Goal: Task Accomplishment & Management: Use online tool/utility

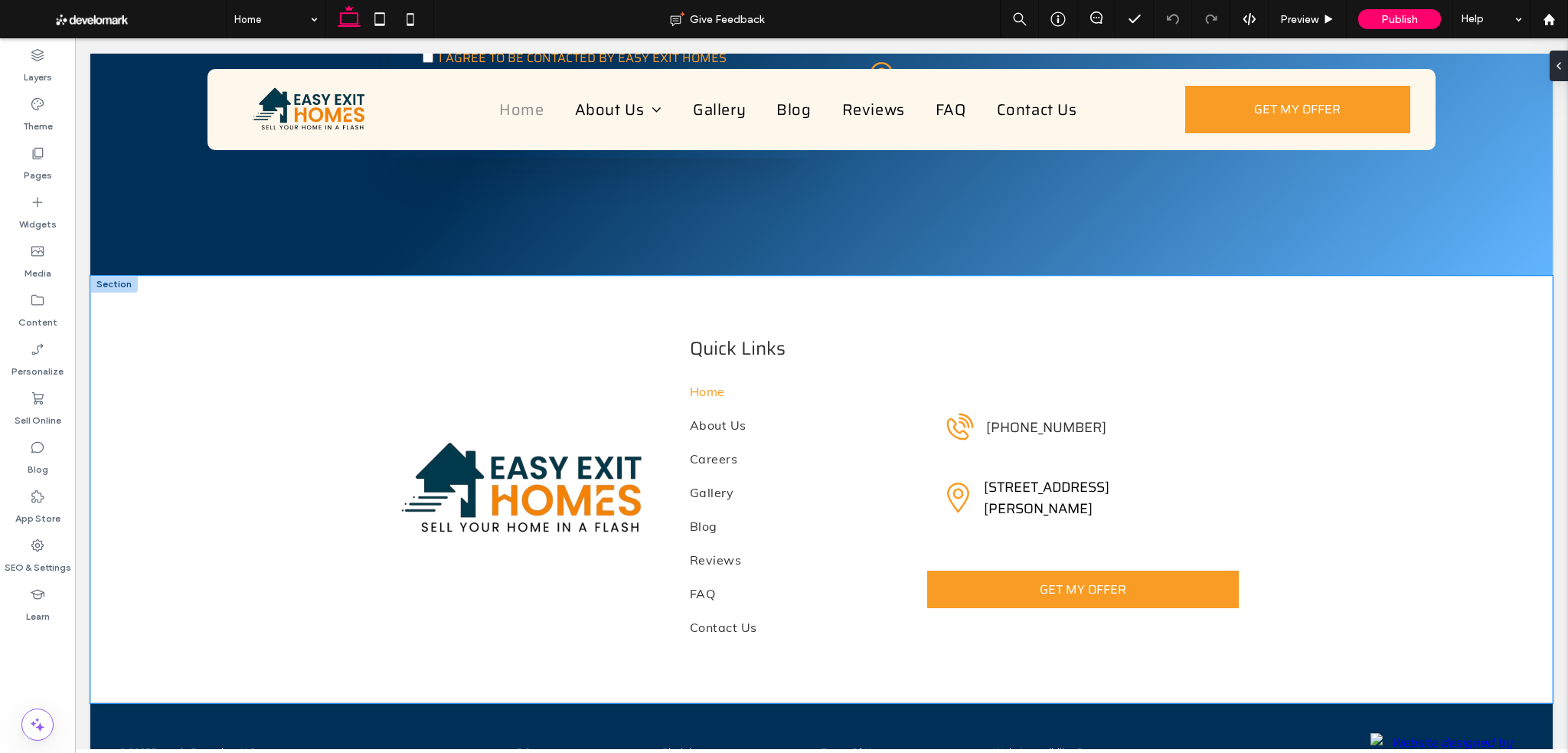
scroll to position [6581, 0]
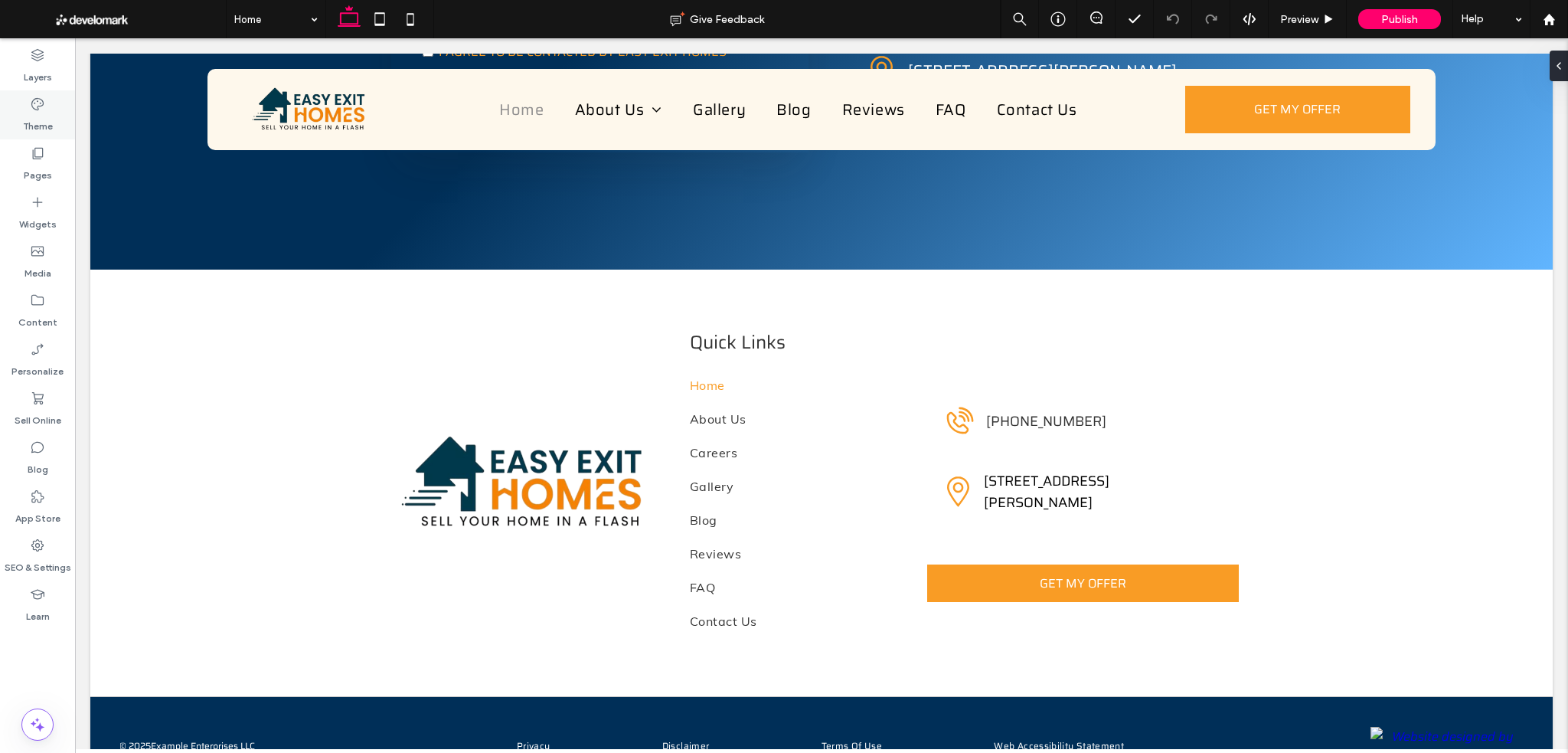
click at [44, 108] on icon at bounding box center [38, 104] width 15 height 15
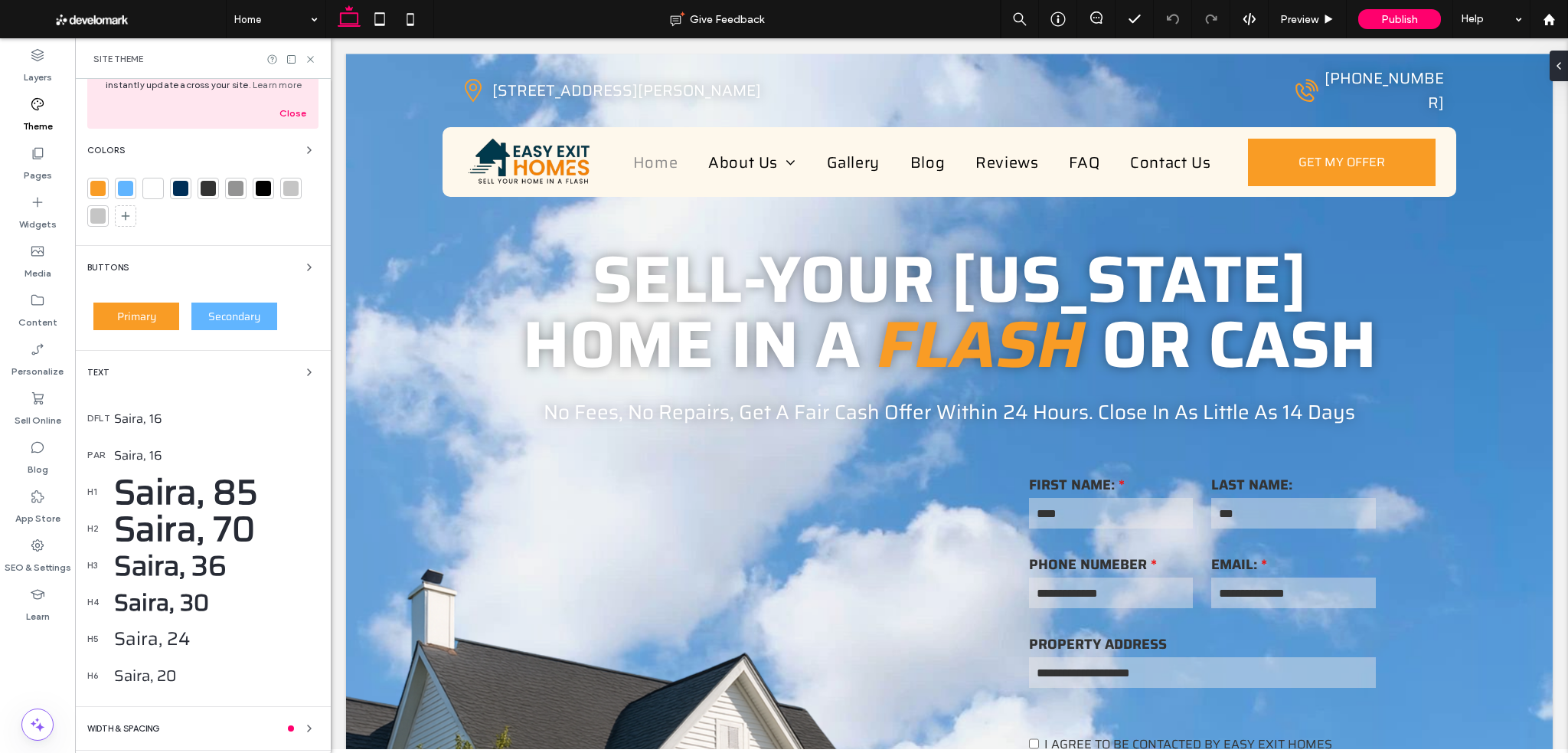
scroll to position [159, 0]
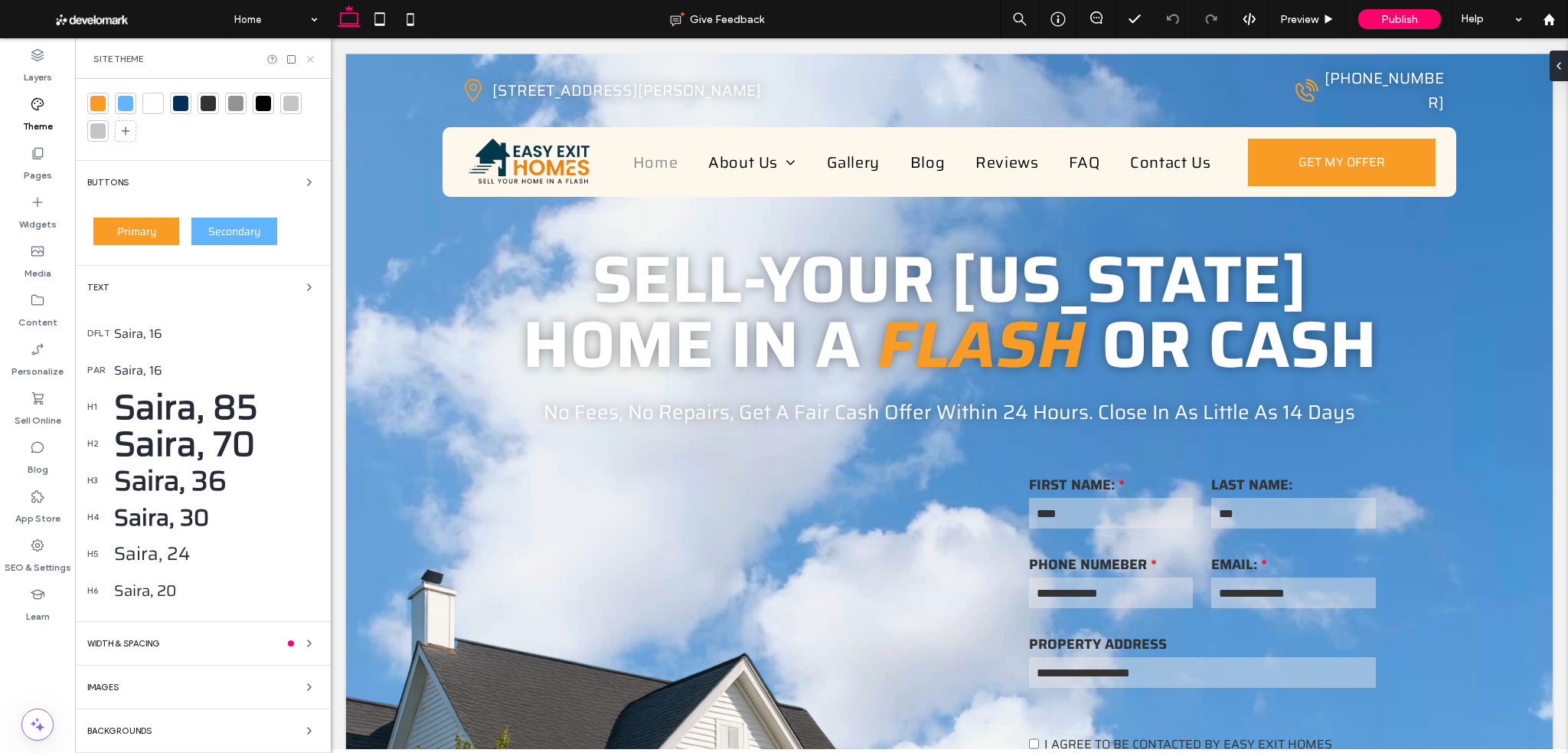
click at [311, 58] on use at bounding box center [310, 58] width 6 height 6
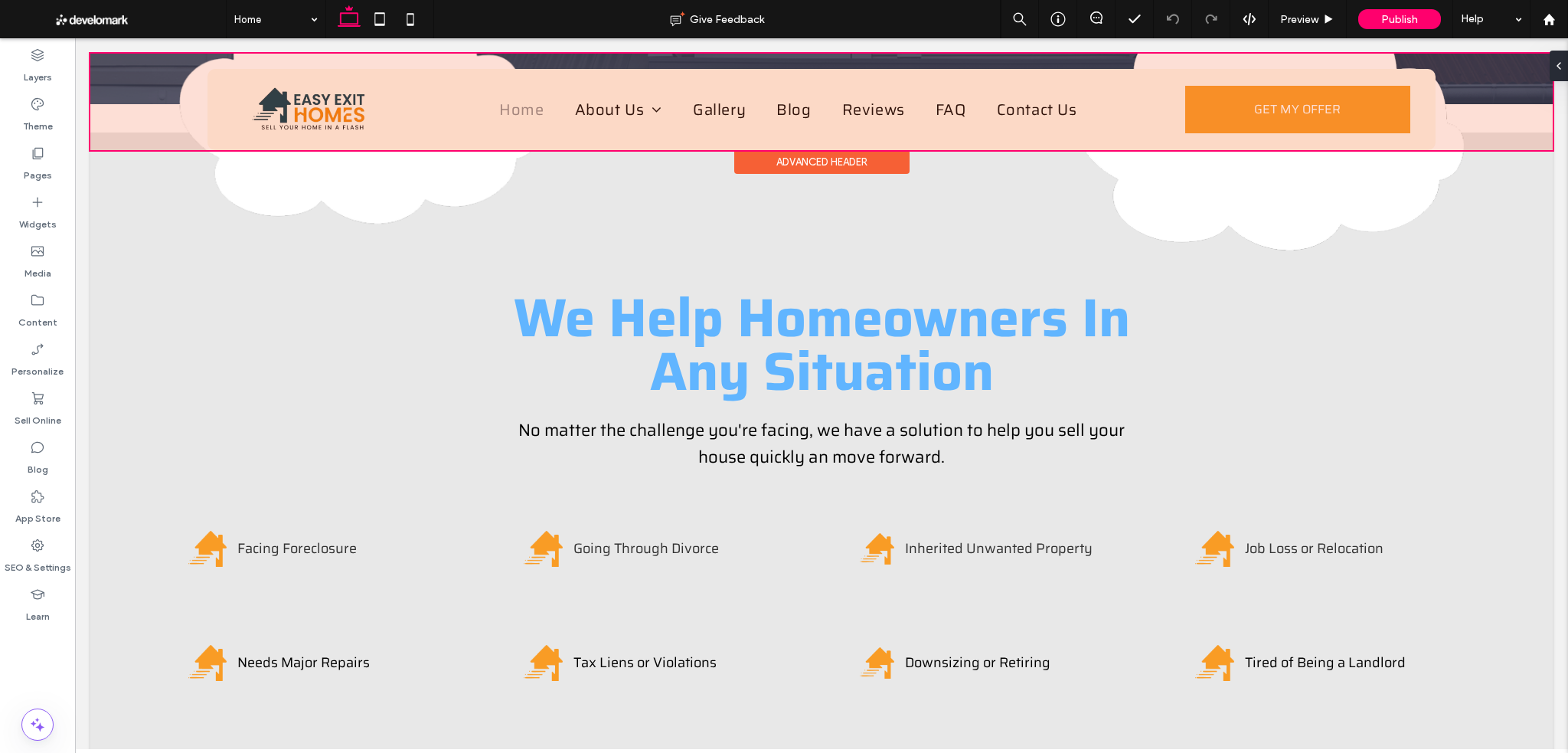
scroll to position [3369, 0]
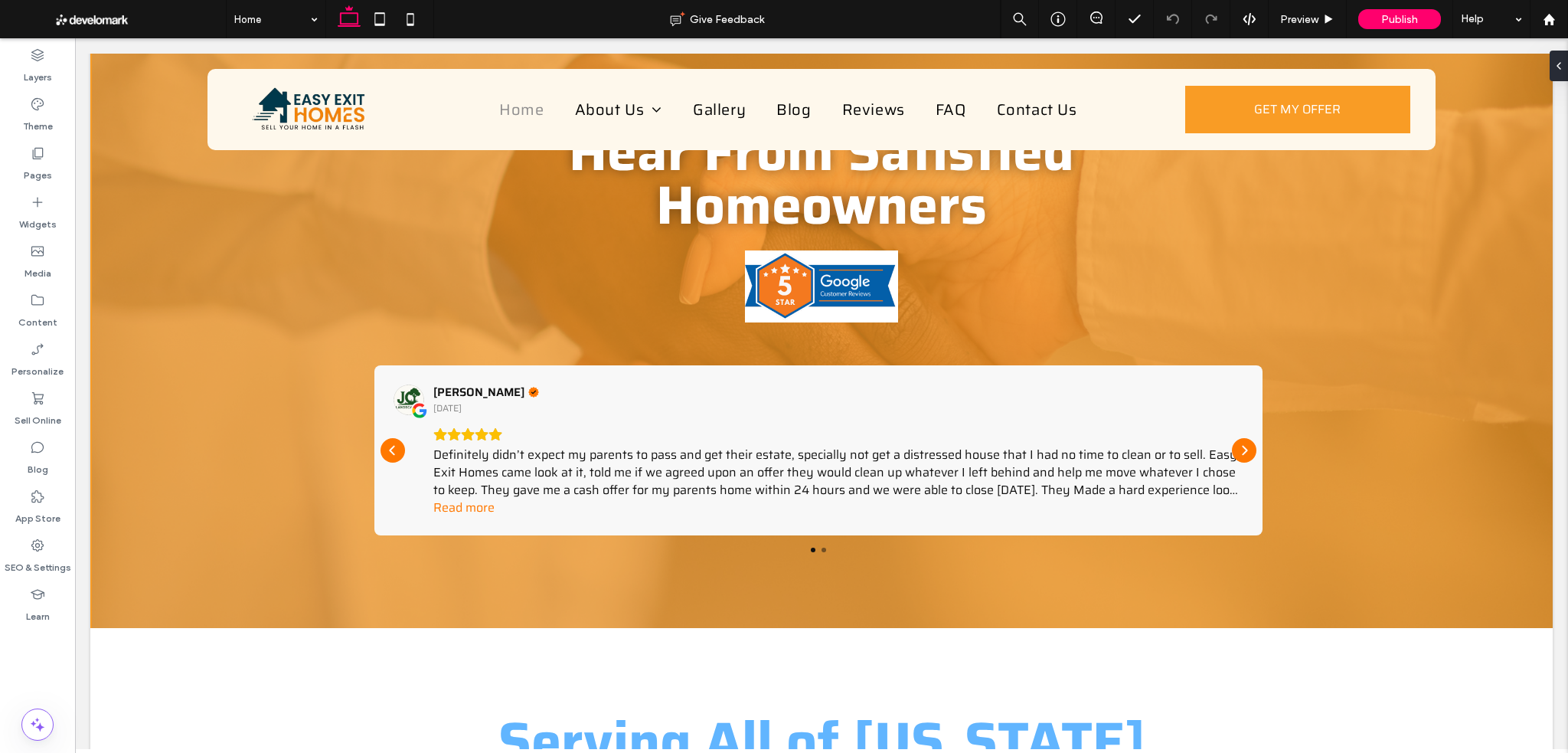
click at [133, 25] on span at bounding box center [118, 19] width 214 height 30
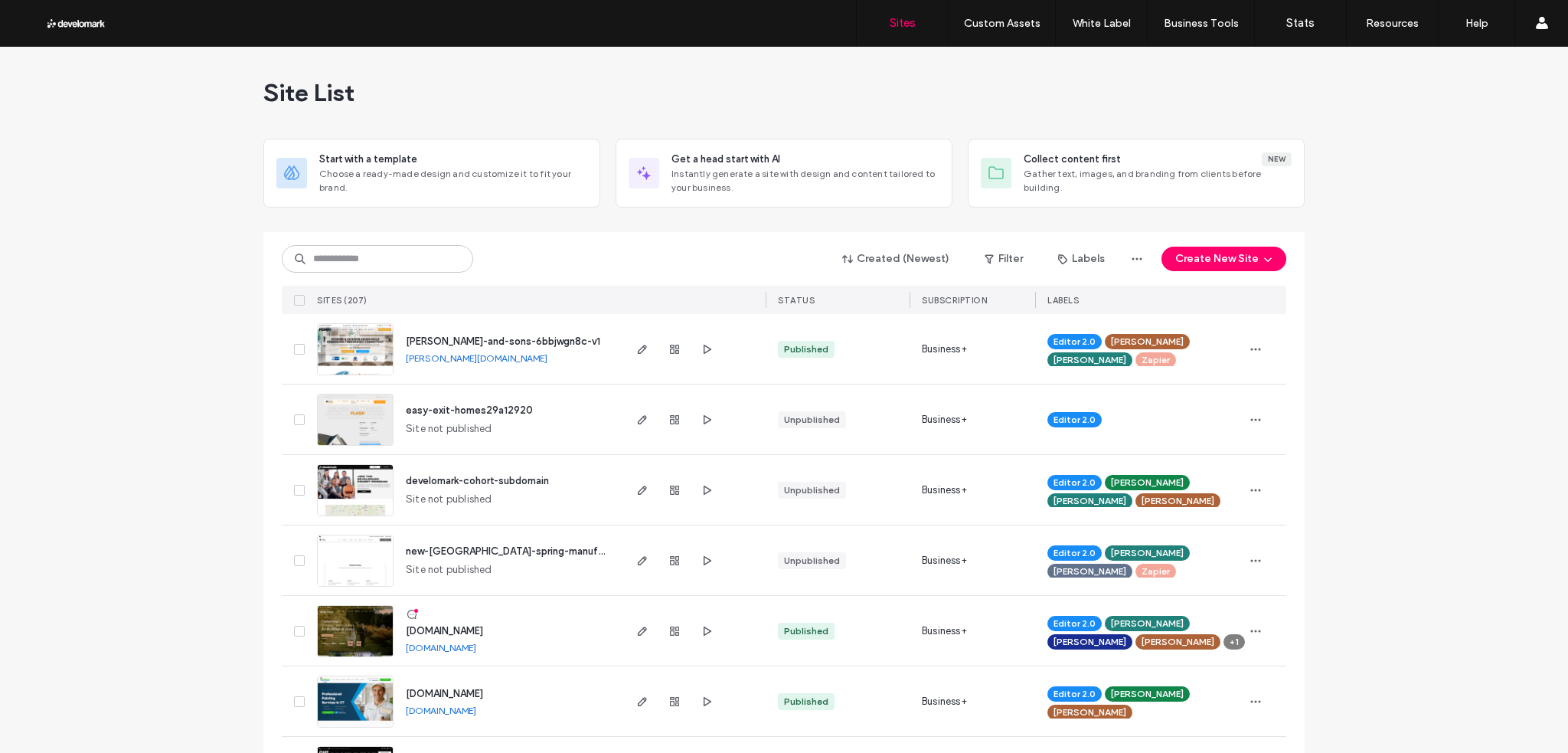
click at [475, 406] on span "easy-exit-homes29a12920" at bounding box center [469, 410] width 127 height 11
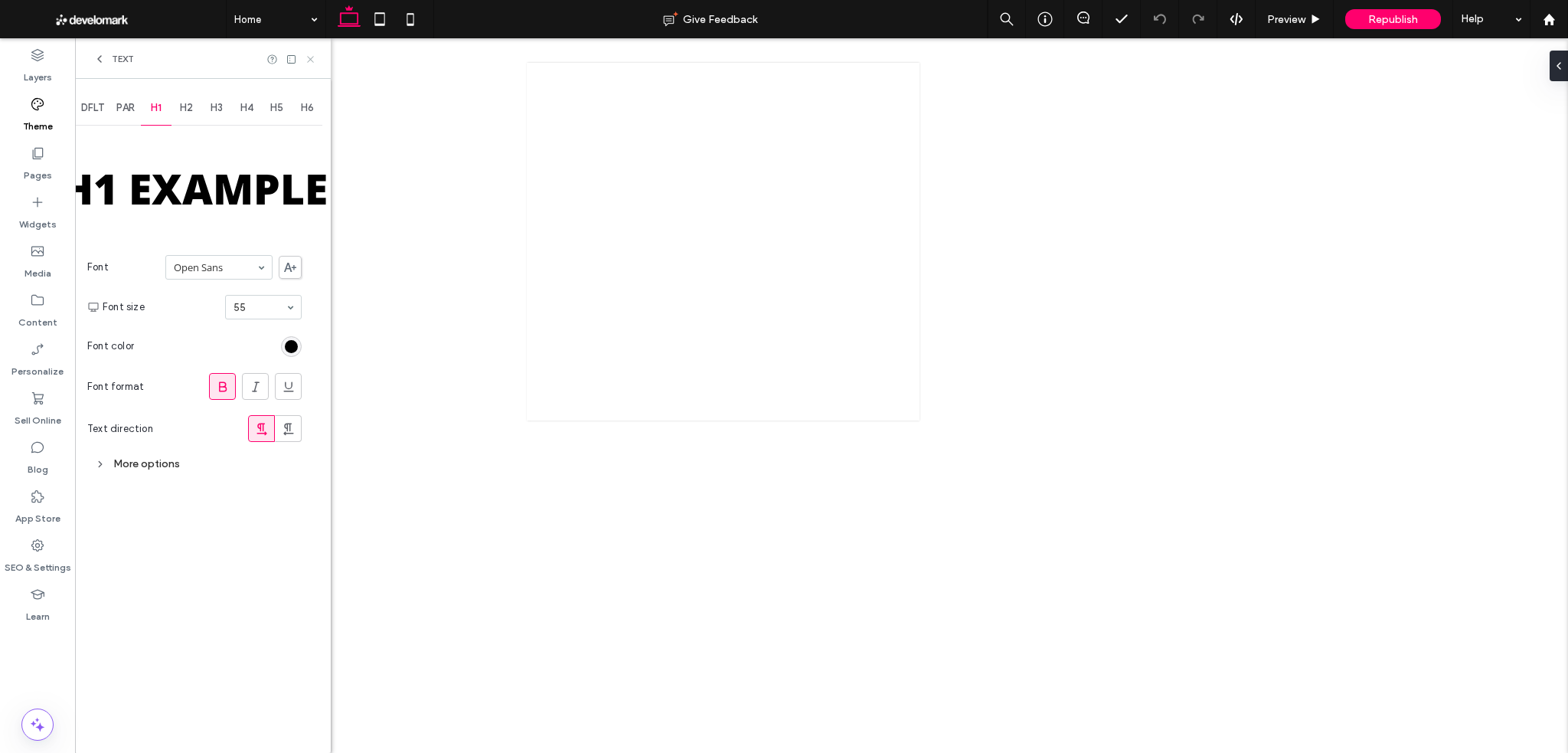
click at [312, 58] on icon at bounding box center [310, 59] width 11 height 11
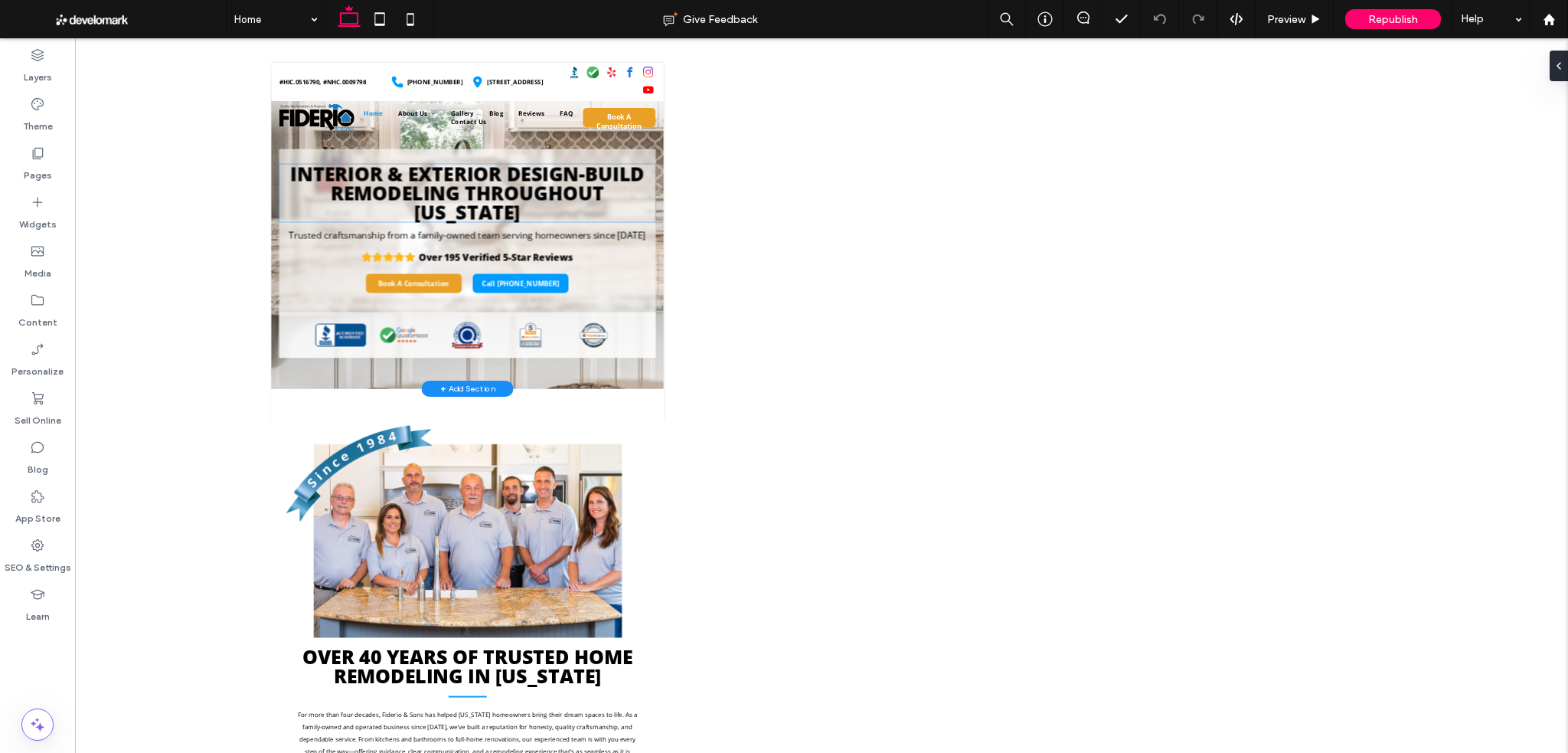
click at [565, 329] on span "Interior & Exterior Design-Build Remodeling Throughout Connecticut" at bounding box center [662, 323] width 708 height 128
click at [451, 329] on span "Interior & Exterior Design-Build Remodeling Throughout Connecticut" at bounding box center [662, 323] width 708 height 128
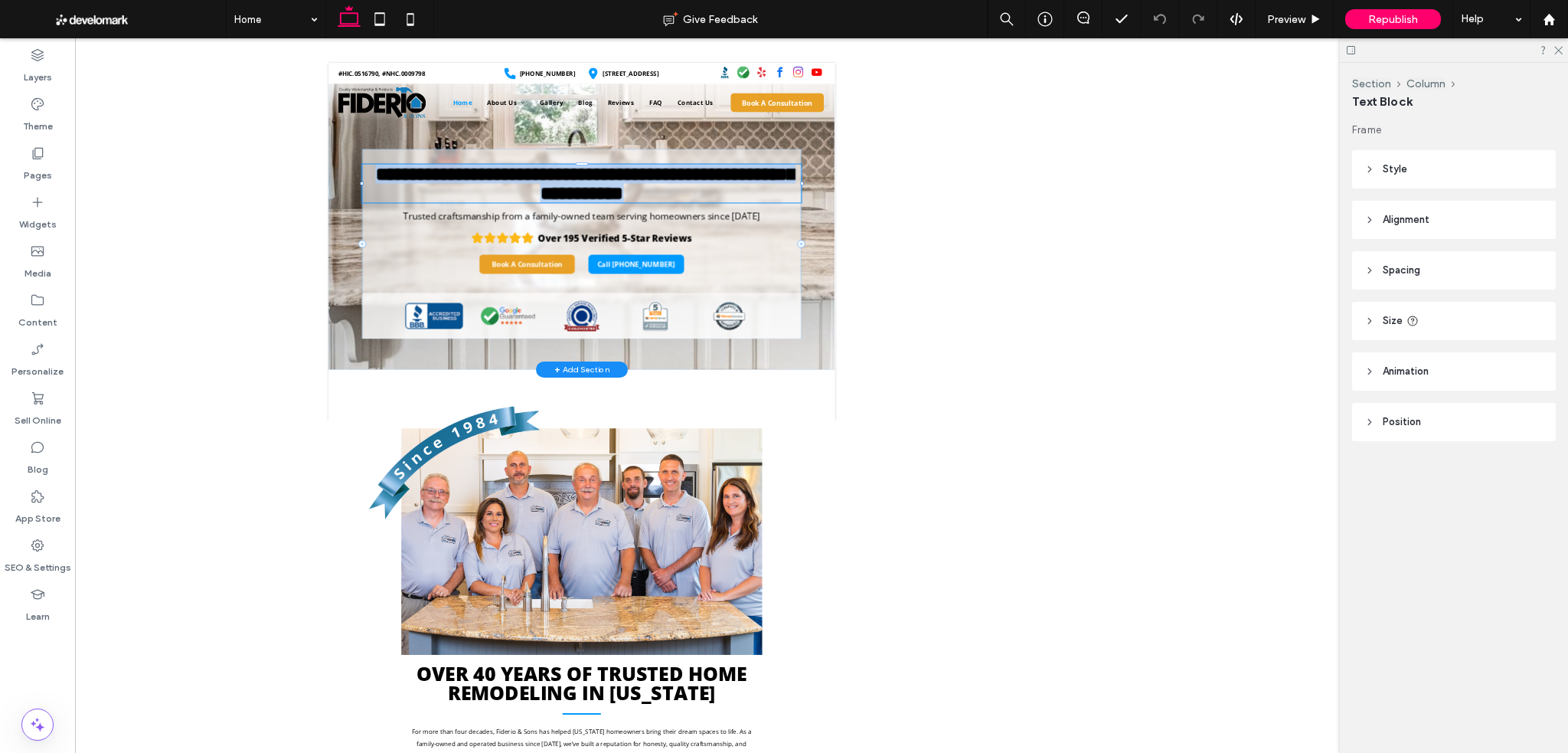
type input "*********"
type input "**"
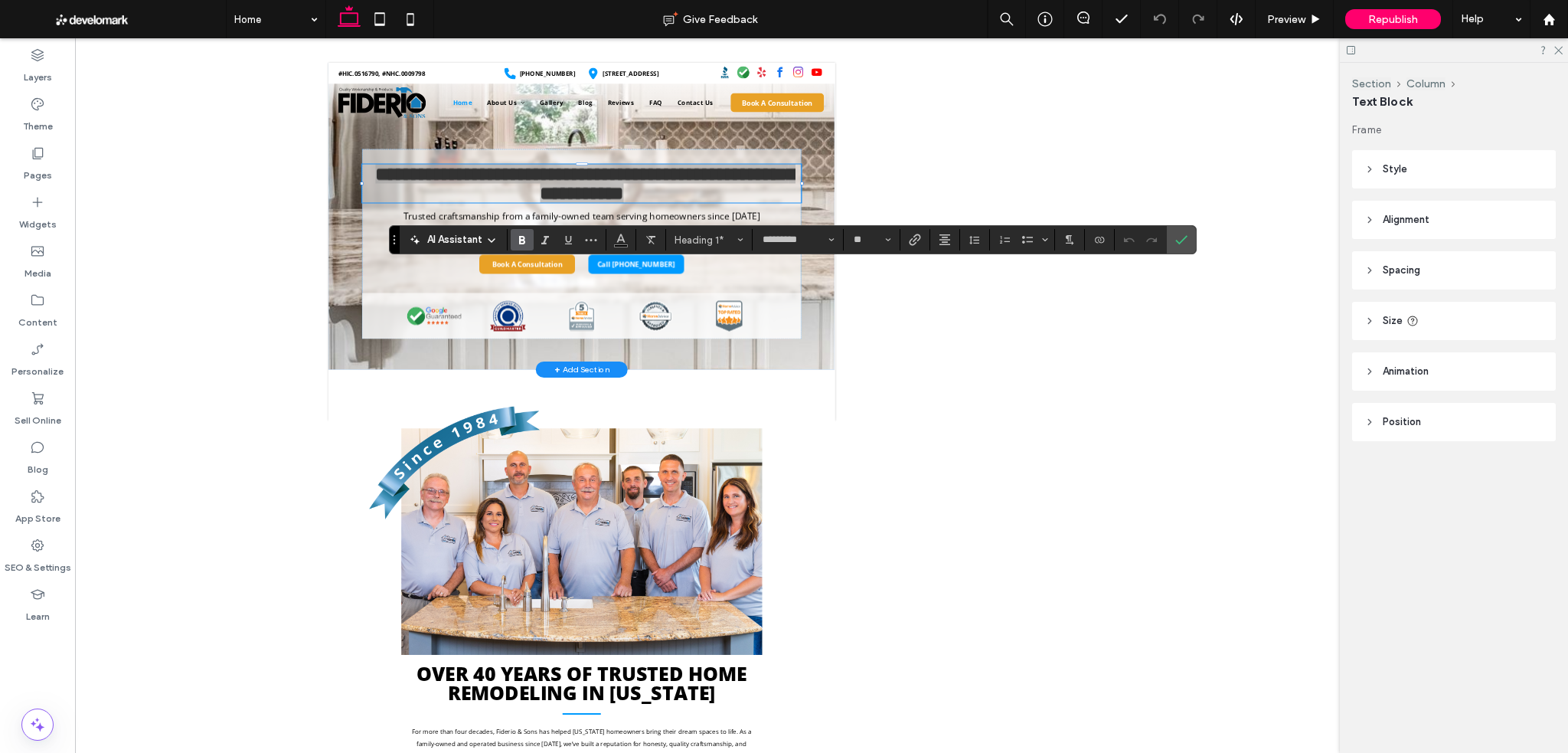
click at [141, 239] on div at bounding box center [822, 396] width 1493 height 714
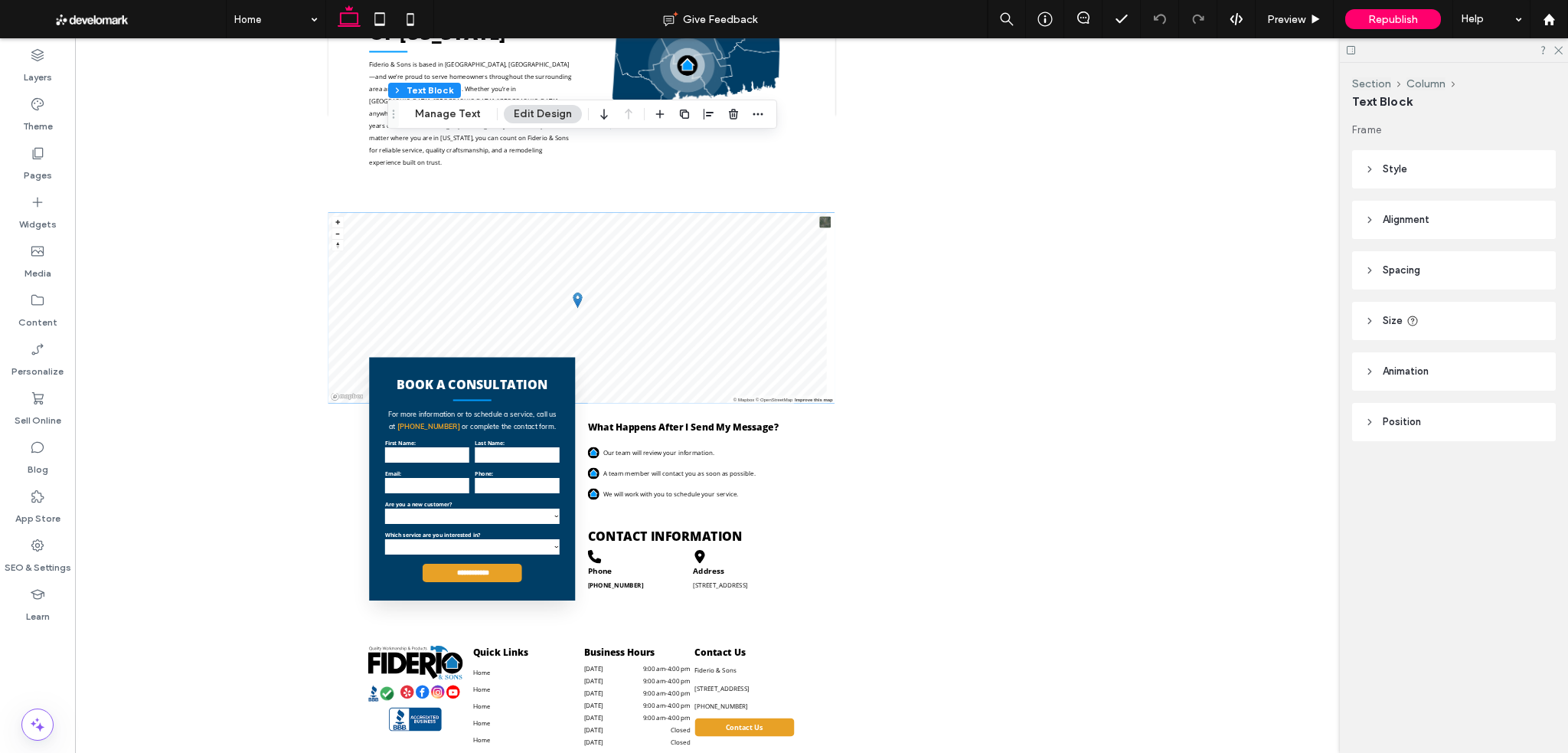
scroll to position [5961, 0]
